Goal: Find specific page/section: Find specific page/section

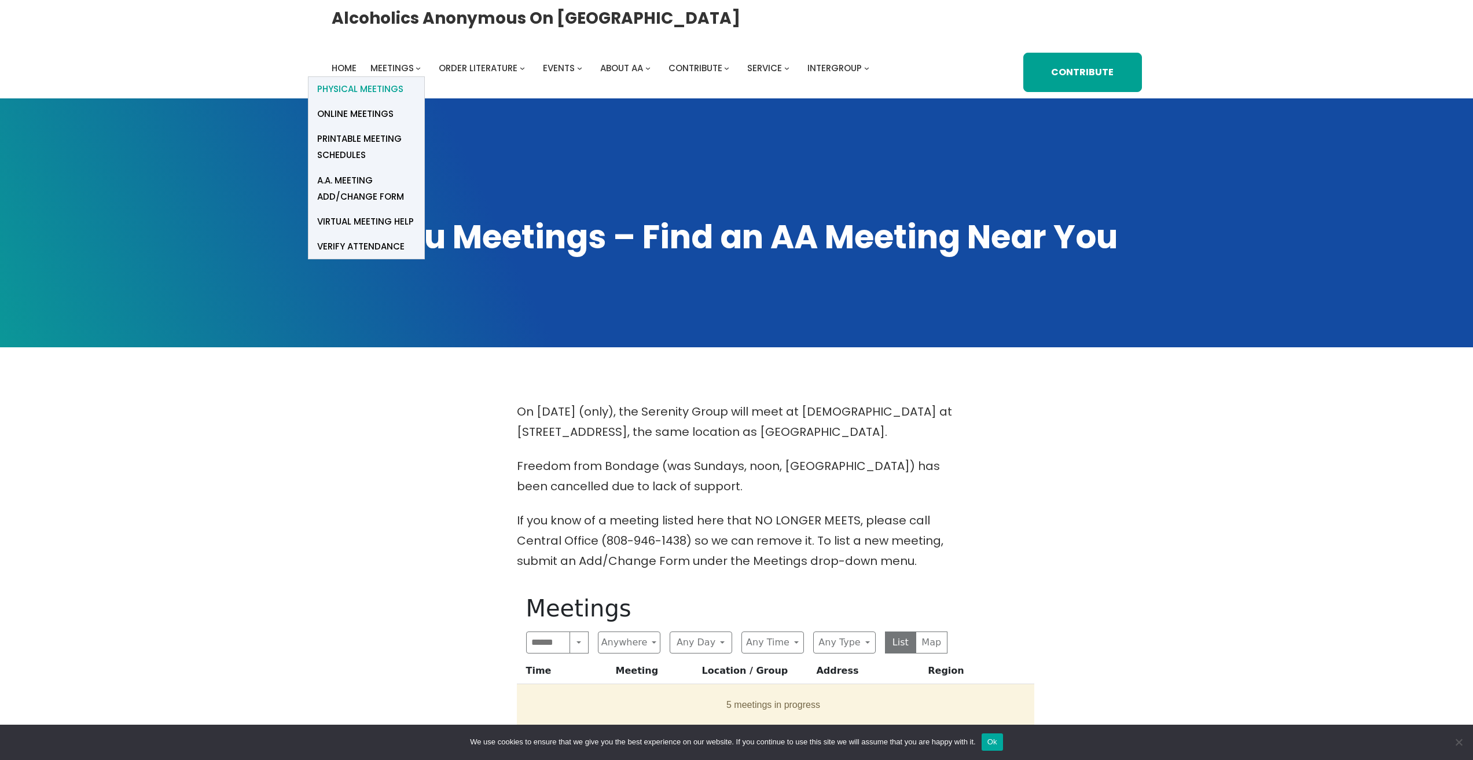
click at [376, 91] on span "Physical Meetings" at bounding box center [360, 89] width 86 height 16
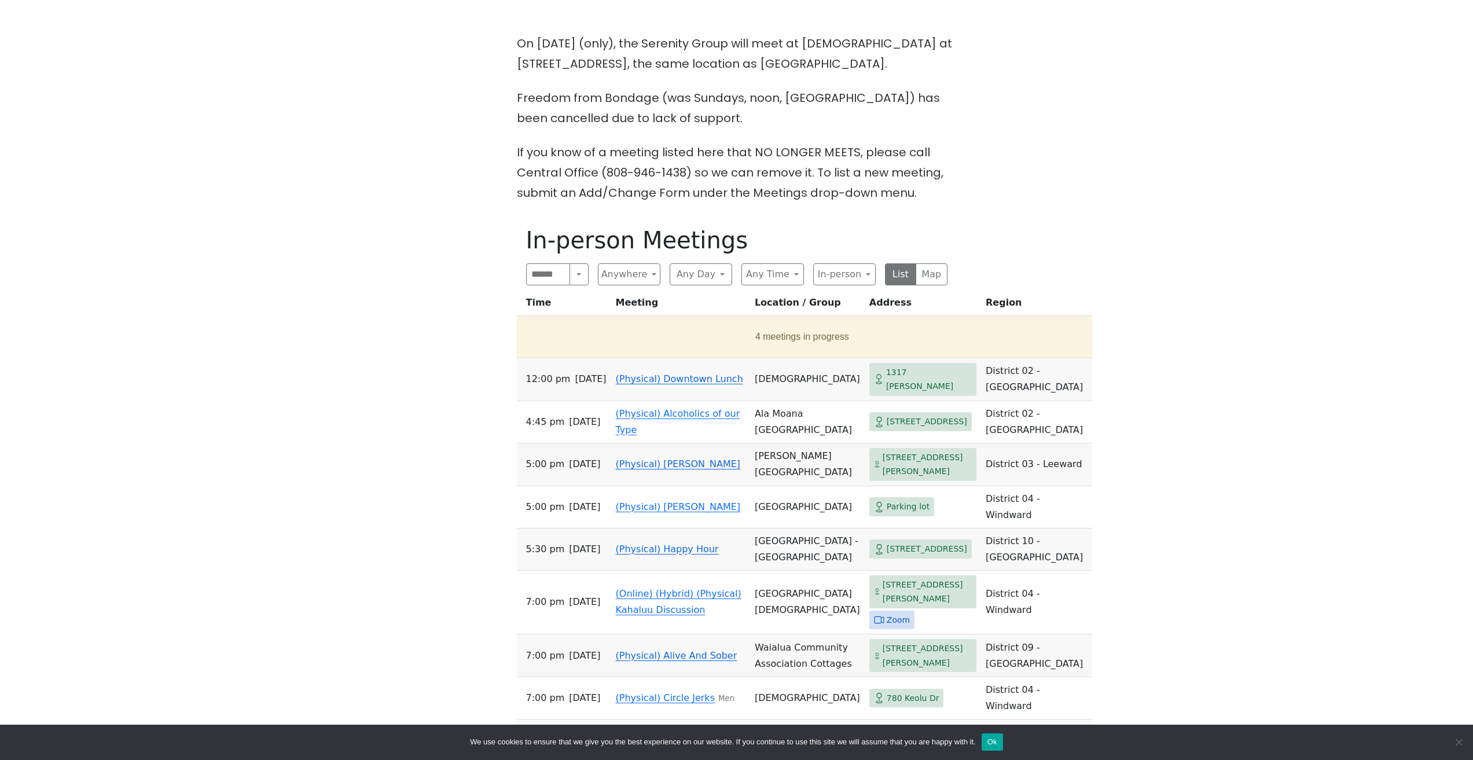
scroll to position [380, 0]
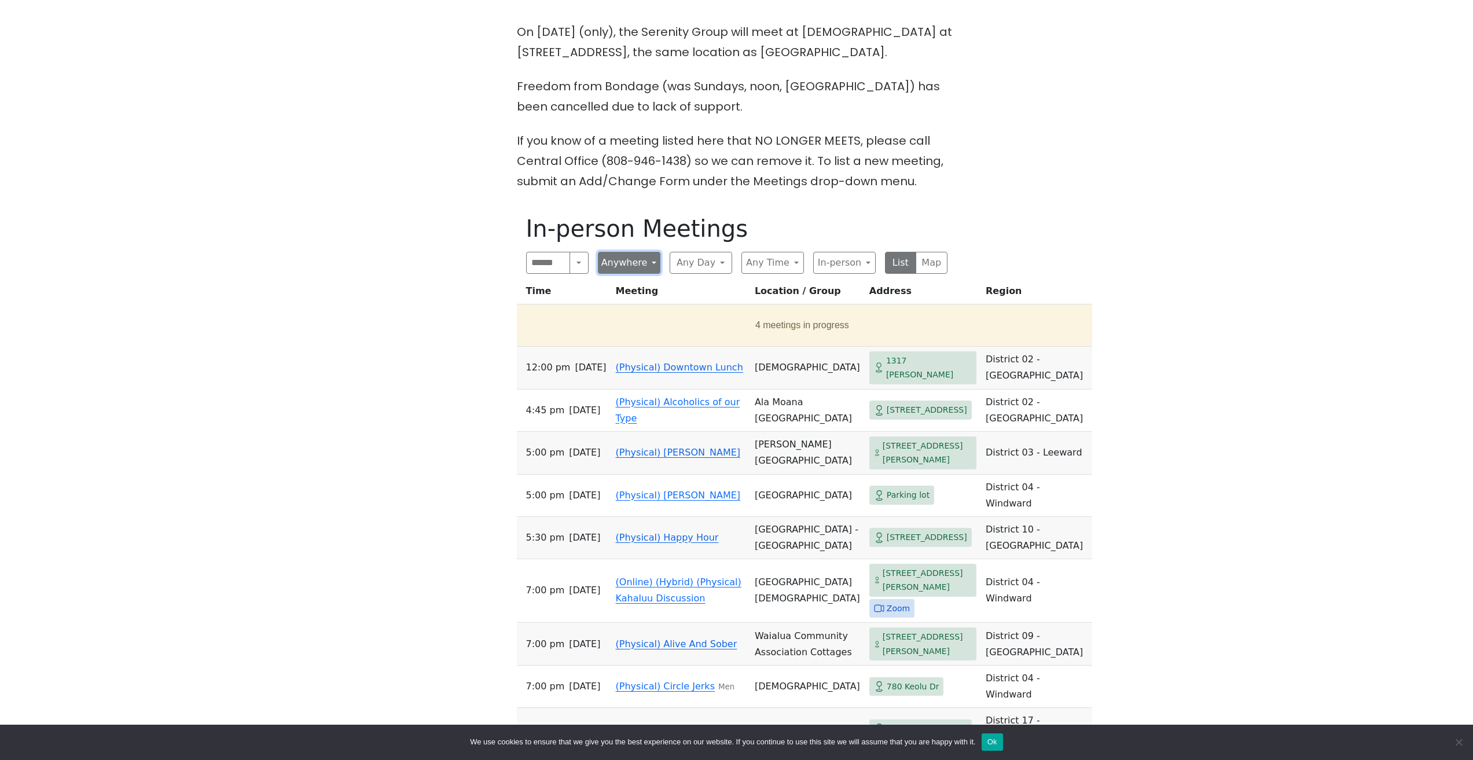
click at [630, 262] on button "Anywhere" at bounding box center [629, 263] width 63 height 22
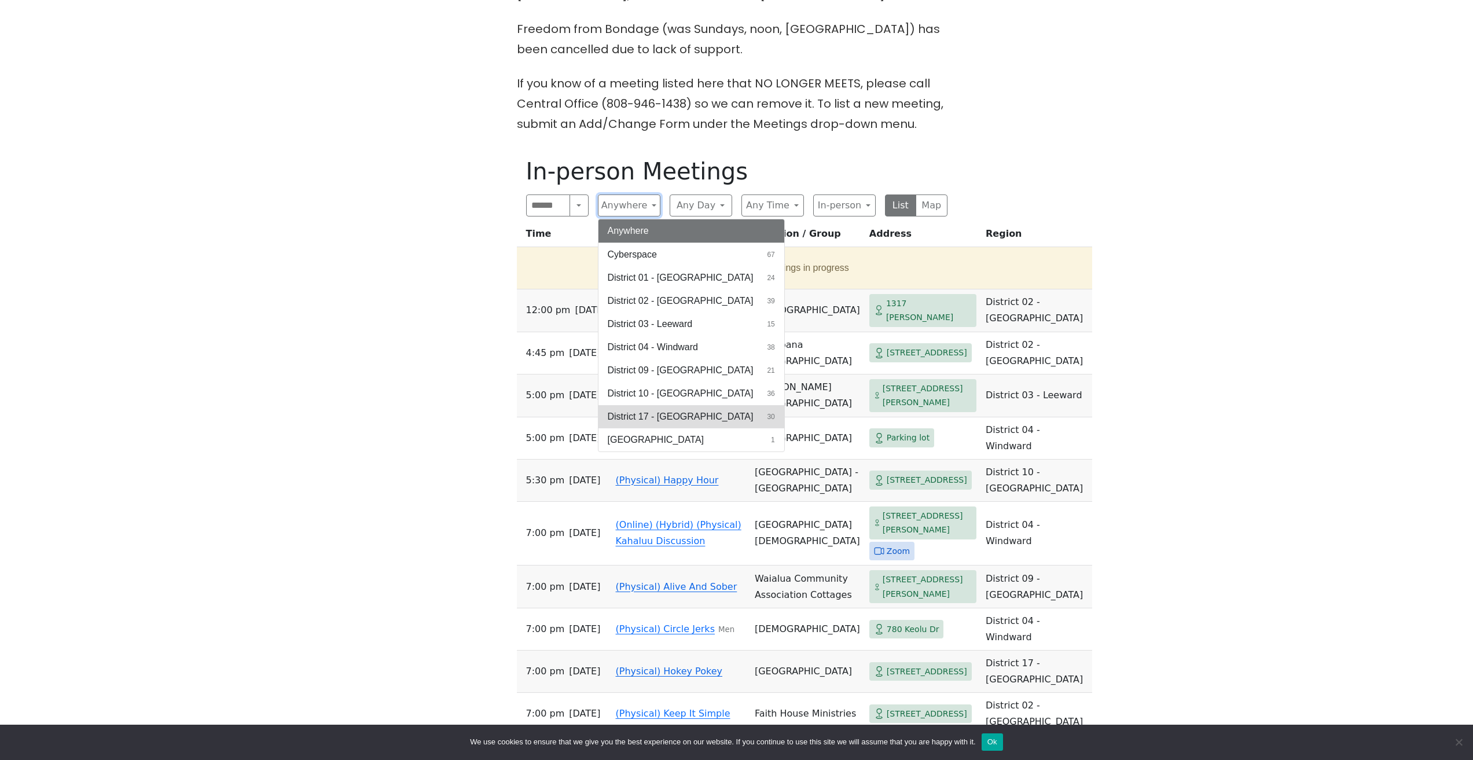
scroll to position [438, 0]
click at [686, 396] on button "District 10 - Waikiki 36" at bounding box center [691, 392] width 186 height 23
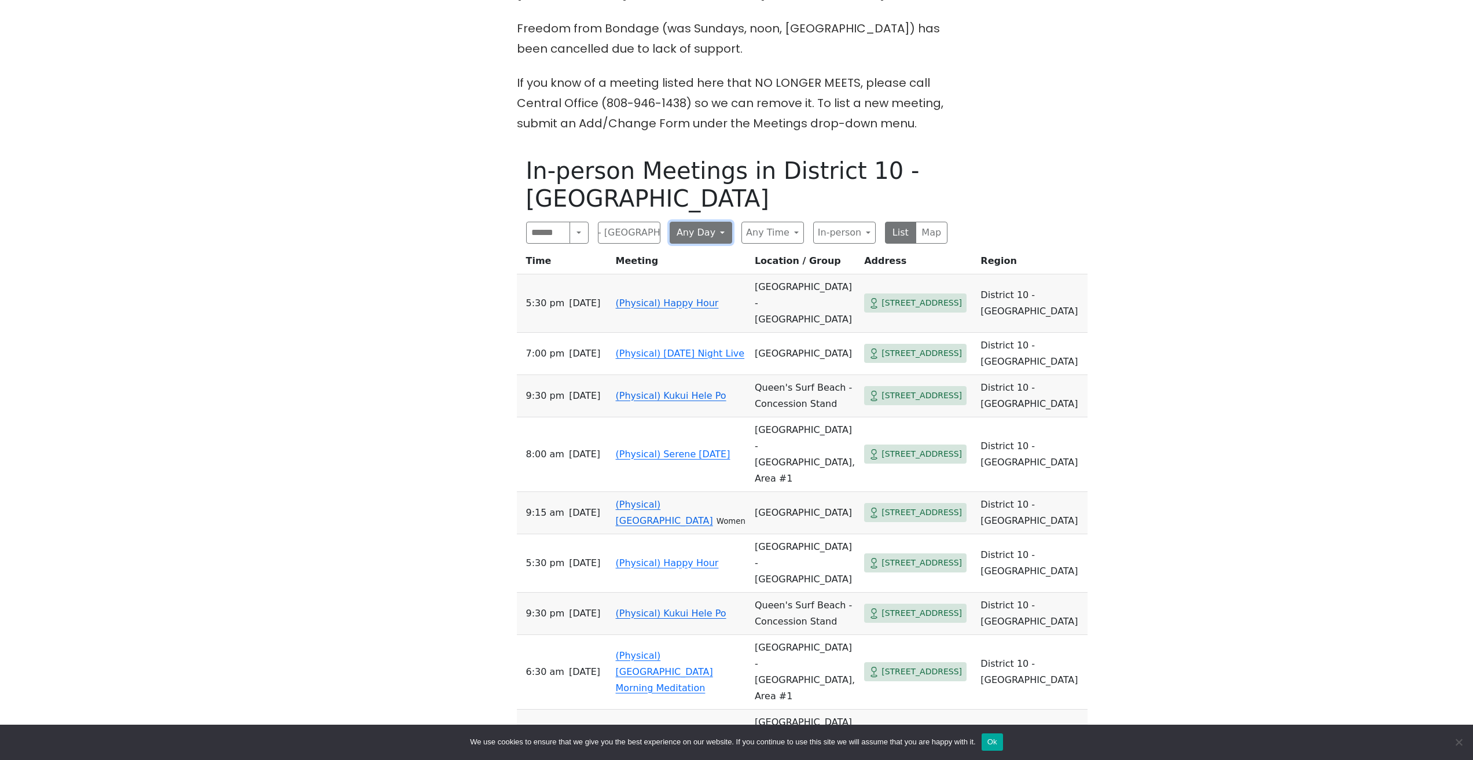
click at [710, 222] on button "Any Day" at bounding box center [701, 233] width 63 height 22
click at [720, 409] on button "[DATE] 35" at bounding box center [704, 420] width 69 height 23
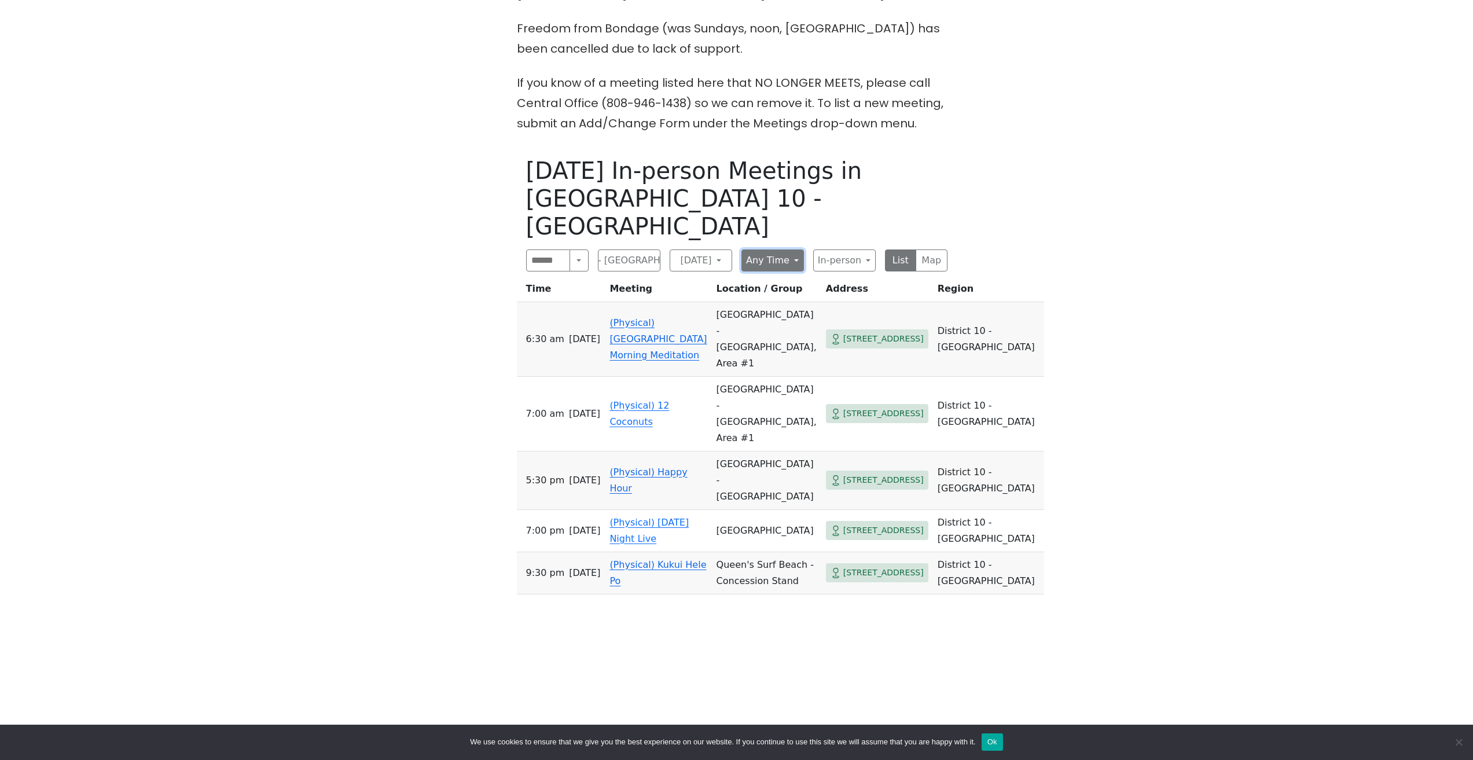
click at [783, 249] on button "Any Time" at bounding box center [772, 260] width 63 height 22
click at [785, 368] on button "Night 23" at bounding box center [781, 379] width 78 height 23
